Goal: Navigation & Orientation: Find specific page/section

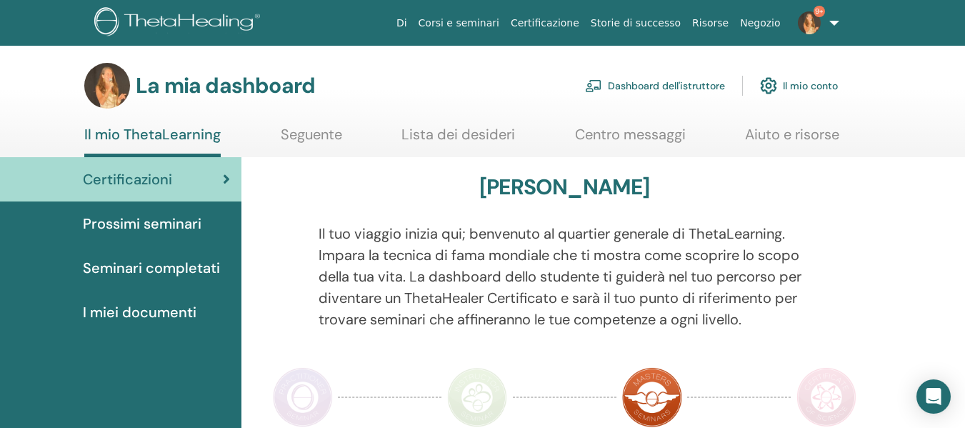
click at [124, 219] on font "Prossimi seminari" at bounding box center [142, 223] width 119 height 19
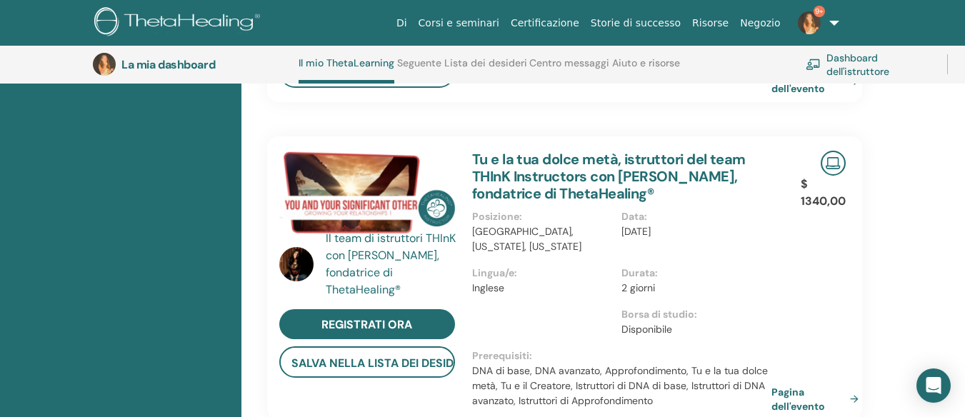
scroll to position [604, 0]
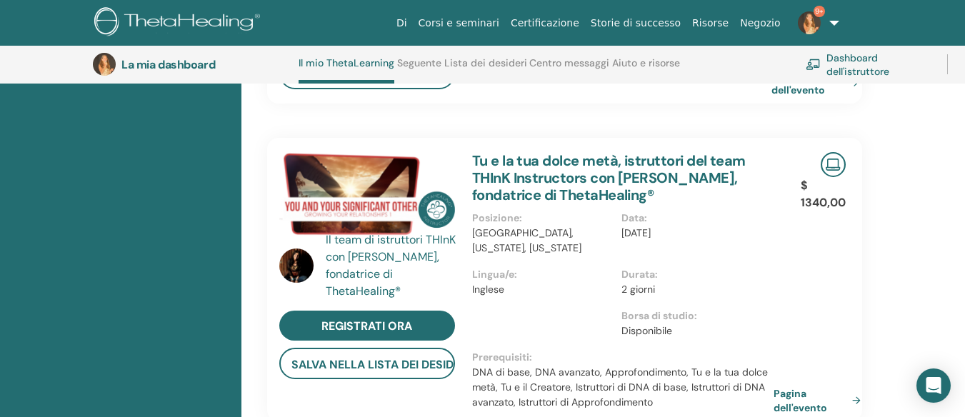
click at [852, 403] on link "Pagina dell'evento" at bounding box center [820, 401] width 93 height 28
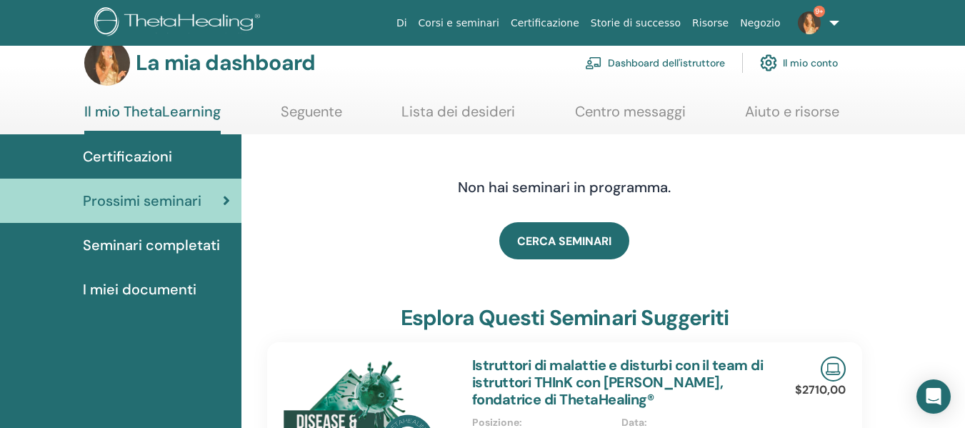
scroll to position [15, 0]
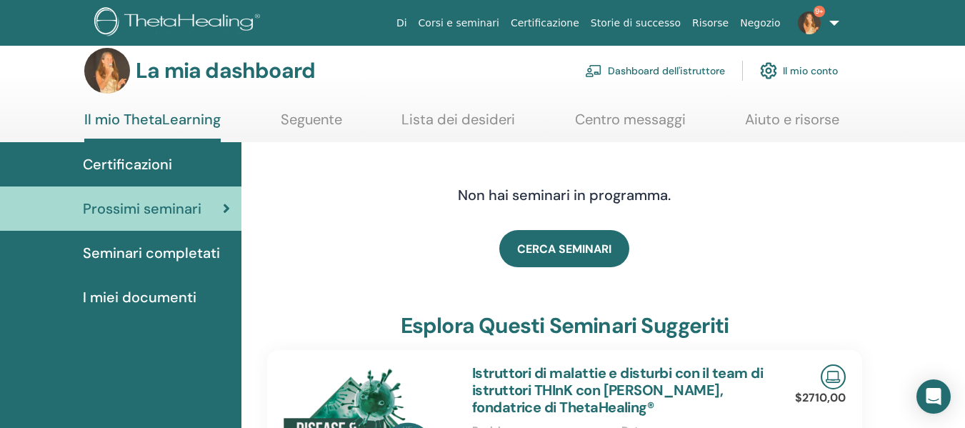
click at [91, 237] on link "Seminari completati" at bounding box center [120, 253] width 241 height 44
